Goal: Task Accomplishment & Management: Manage account settings

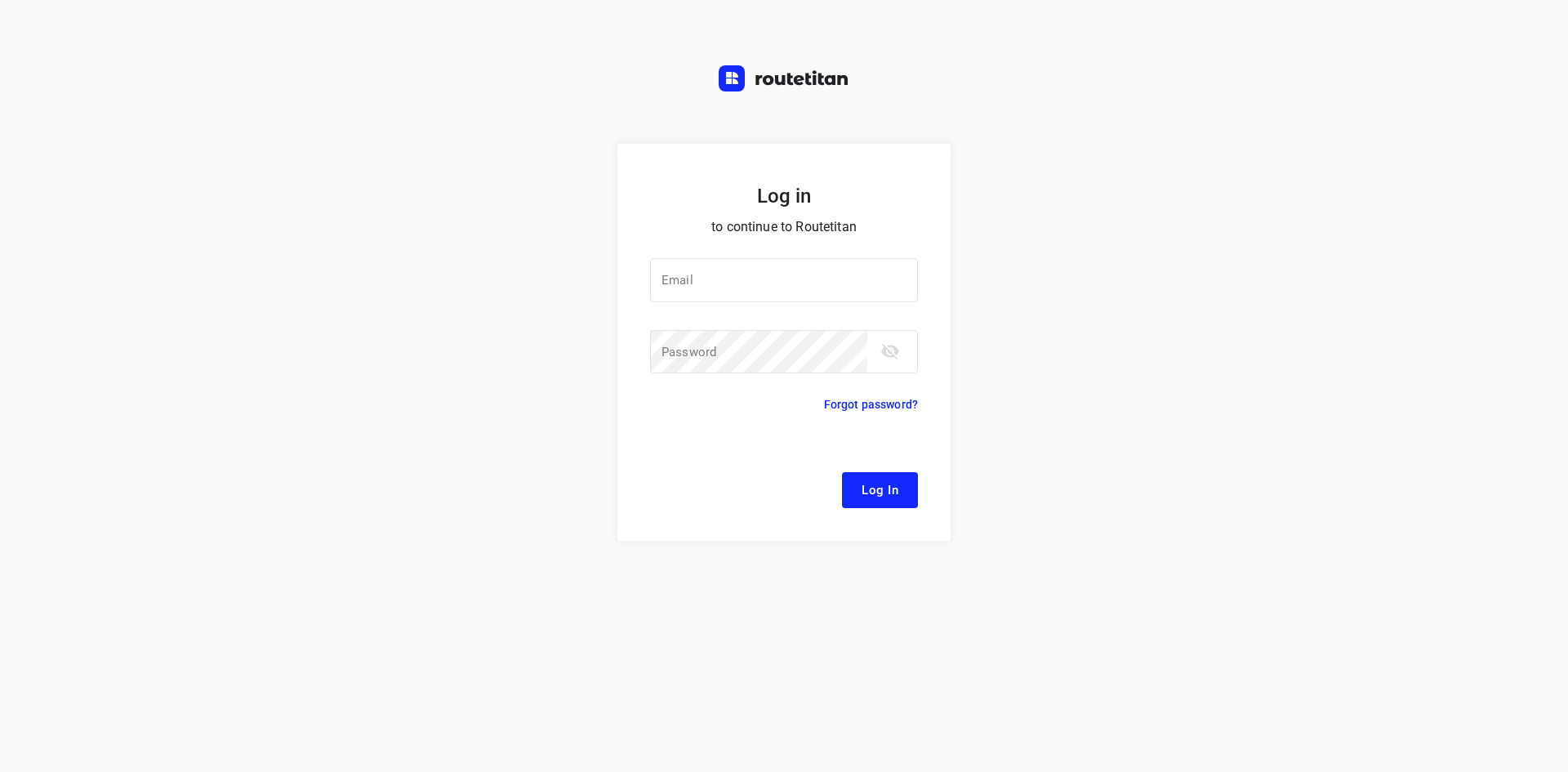
click at [842, 472] on button "Log In" at bounding box center [879, 490] width 75 height 36
type input "[EMAIL_ADDRESS][DOMAIN_NAME]"
click at [857, 502] on button "Log In" at bounding box center [879, 490] width 75 height 36
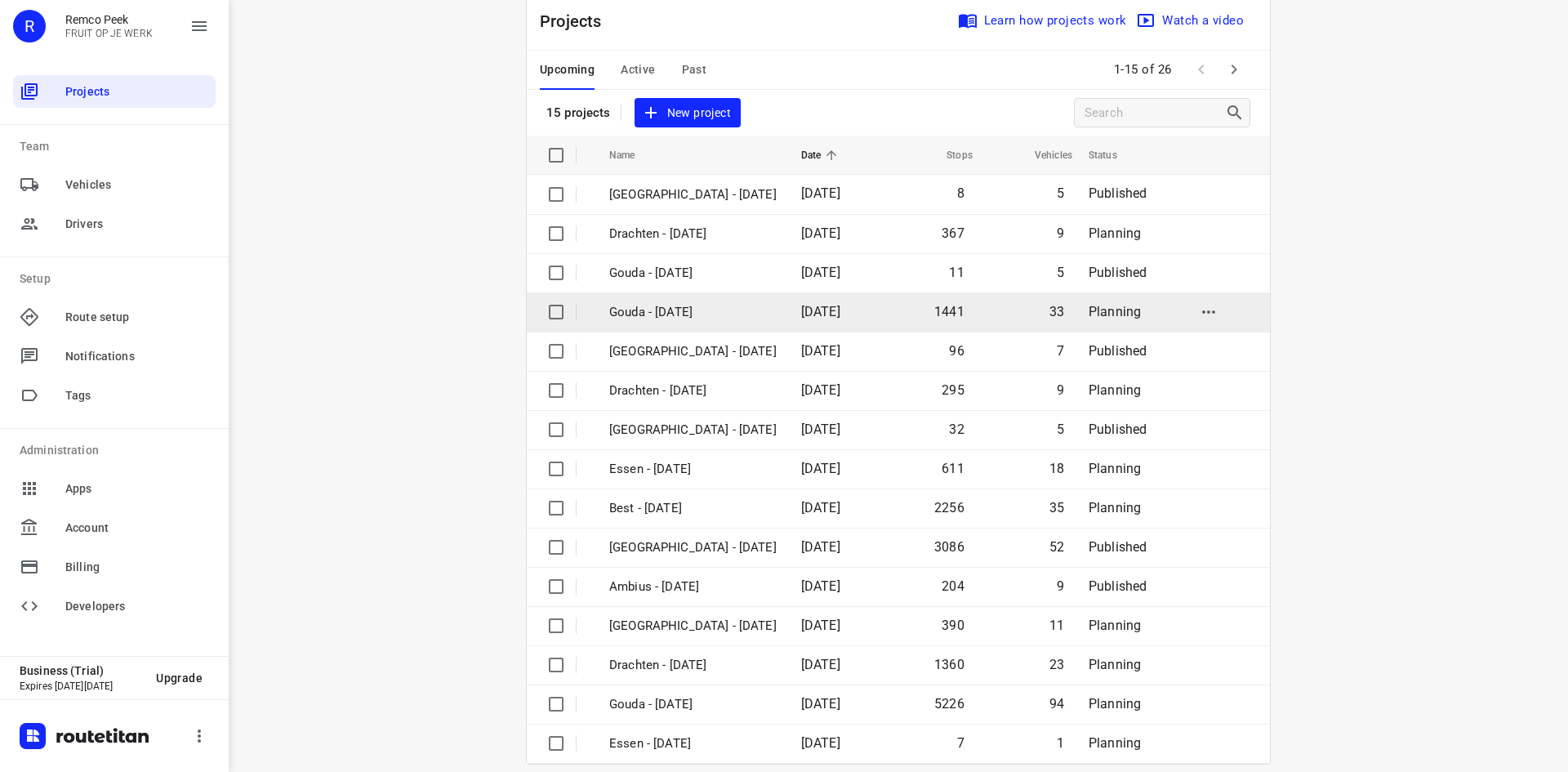
scroll to position [54, 0]
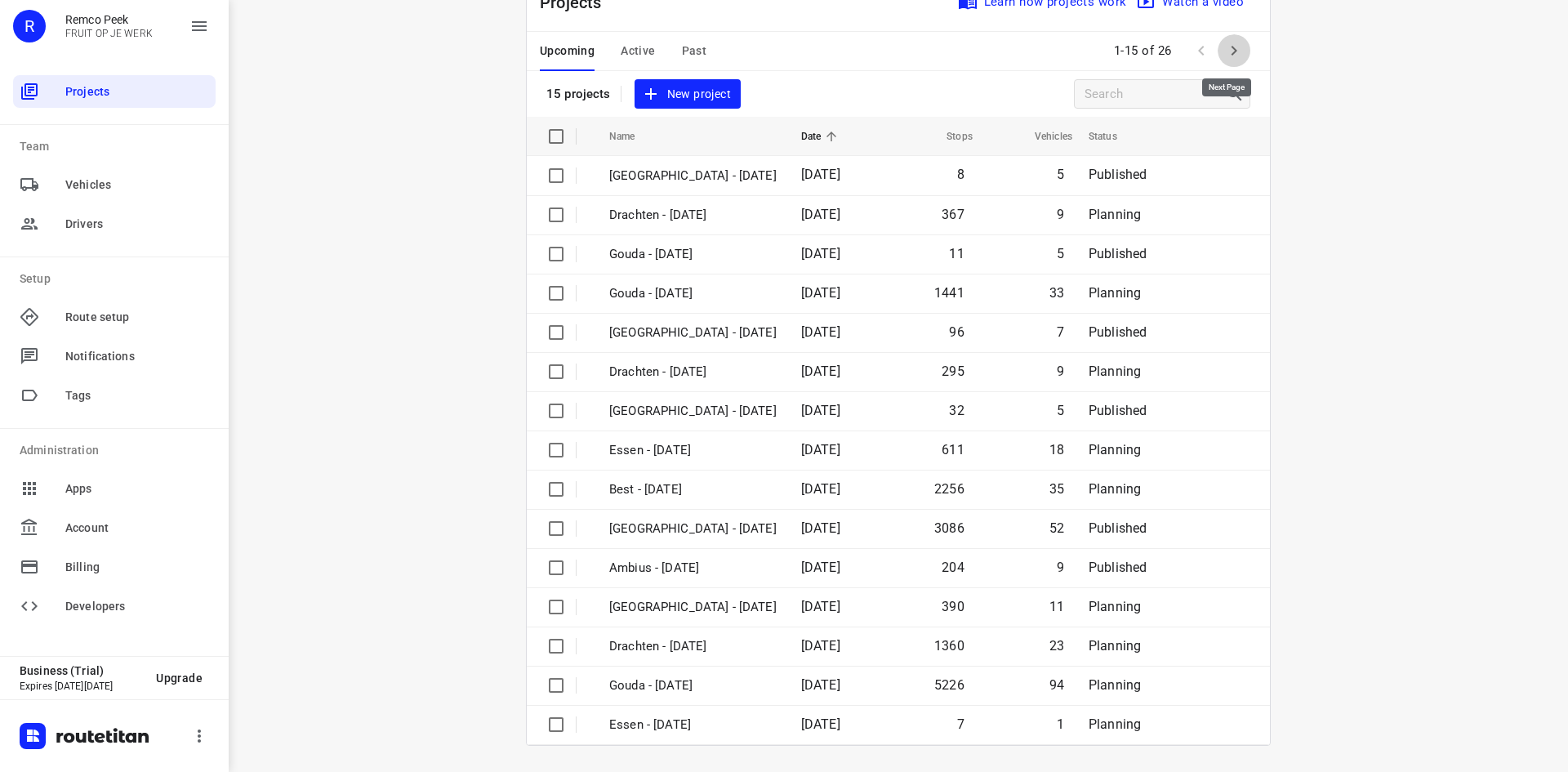
click at [1227, 51] on icon "button" at bounding box center [1234, 51] width 20 height 20
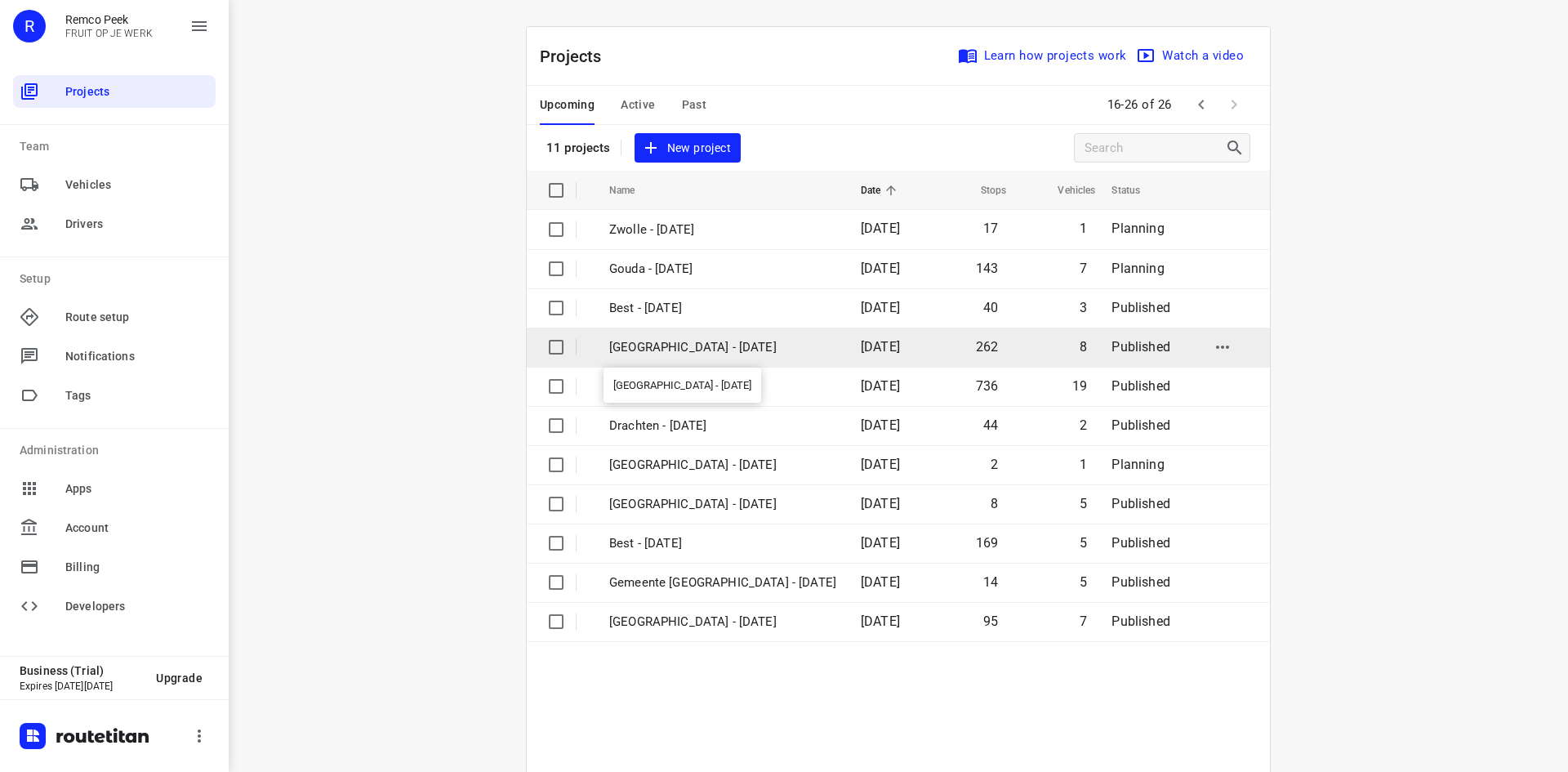
click at [672, 349] on p "[GEOGRAPHIC_DATA] - [DATE]" at bounding box center [723, 348] width 227 height 19
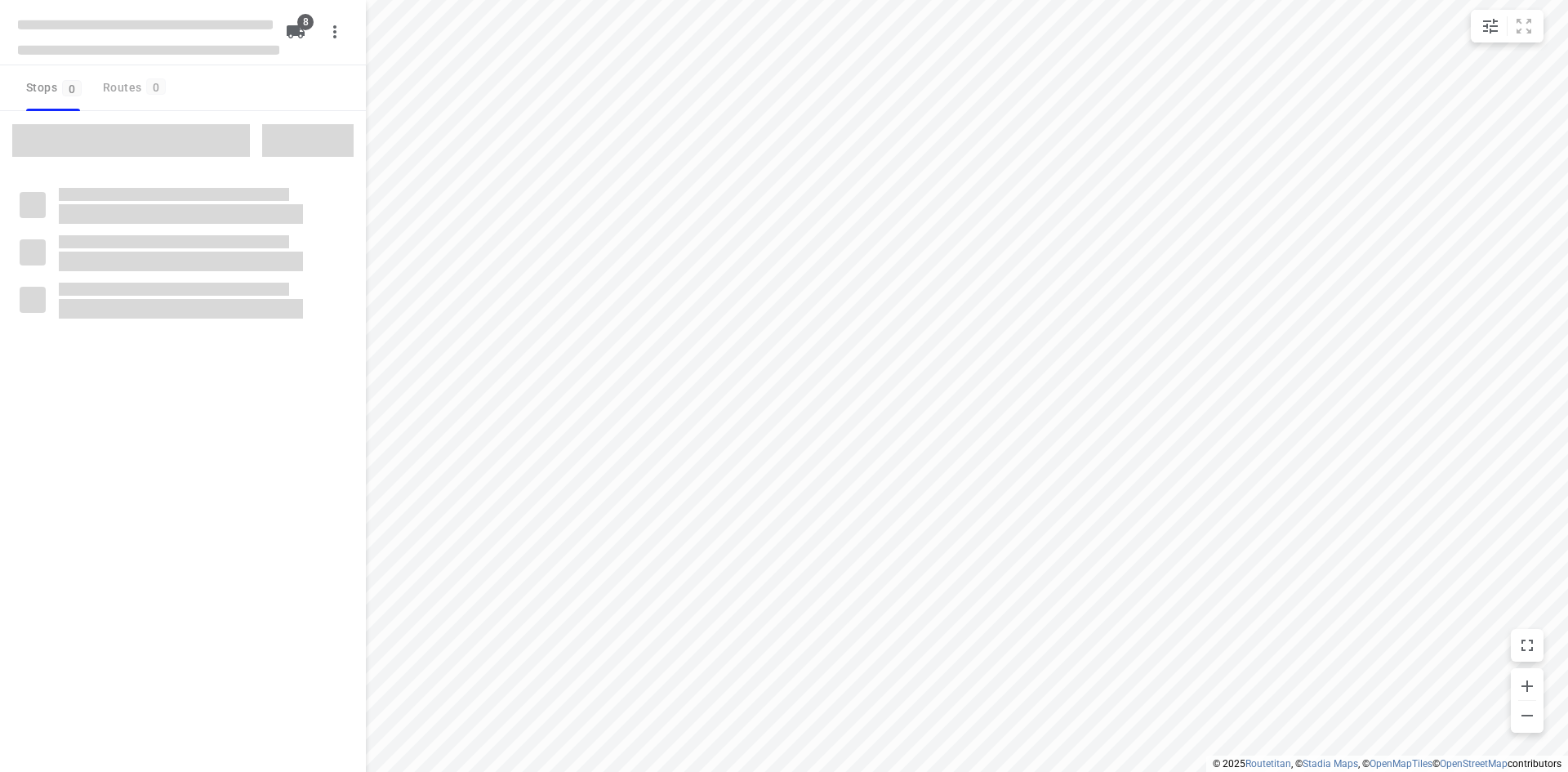
checkbox input "true"
